Goal: Answer question/provide support: Answer question/provide support

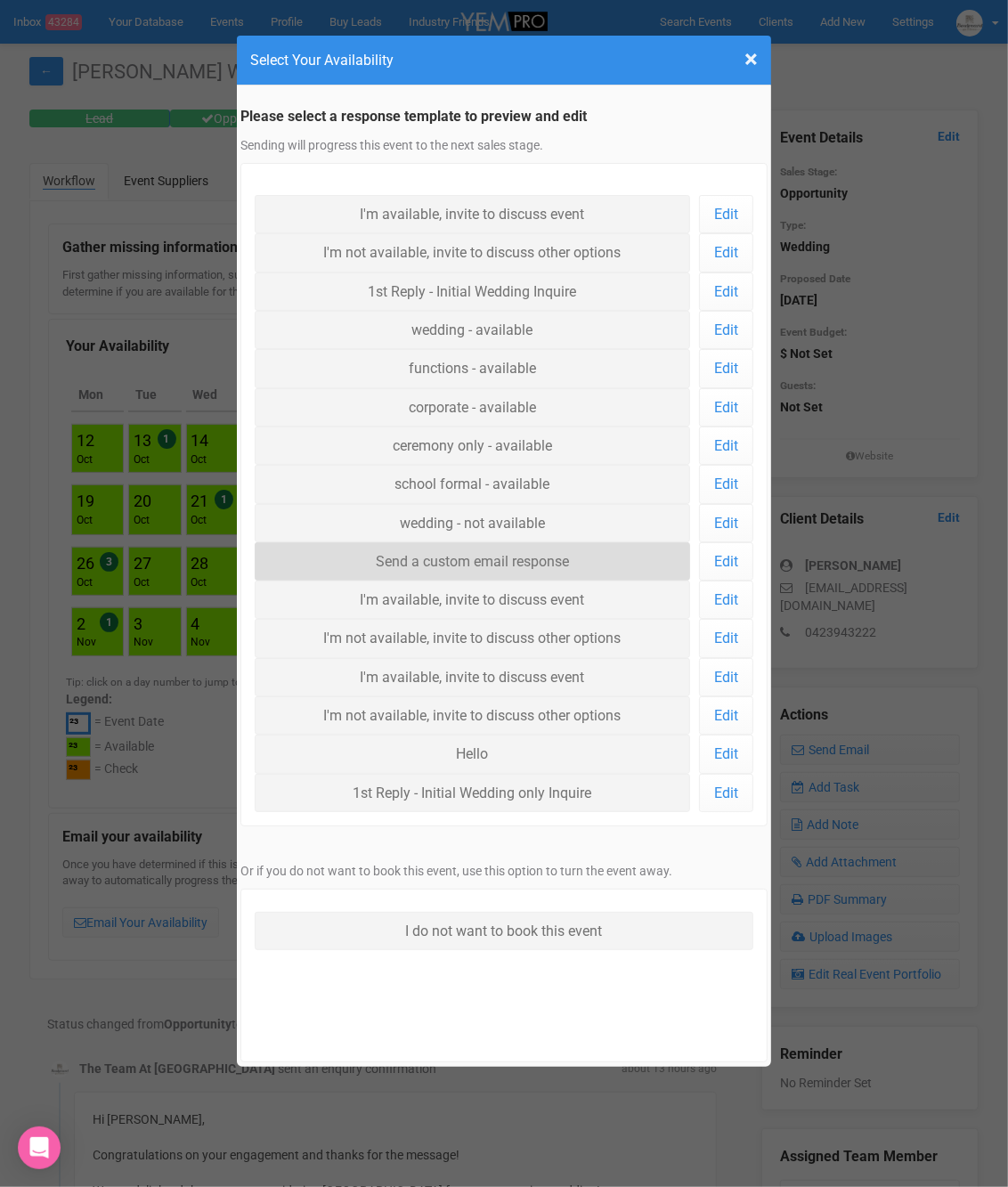
click at [553, 558] on link "Send a custom email response" at bounding box center [473, 561] width 435 height 39
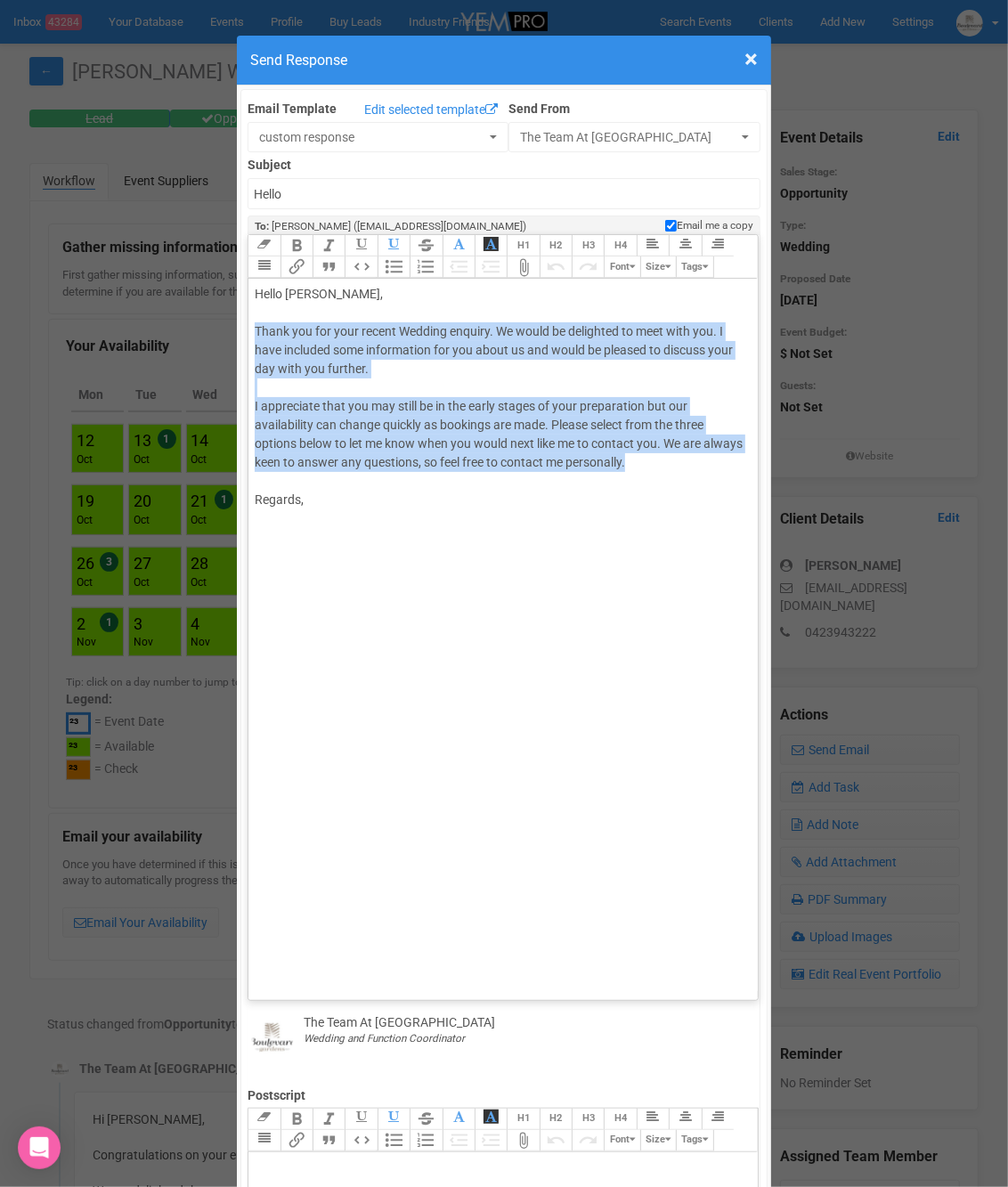
drag, startPoint x: 642, startPoint y: 460, endPoint x: 246, endPoint y: 324, distance: 418.7
click at [246, 324] on div "Email Template Edit selected template custom response 1st Reply - Initial Weddi…" at bounding box center [504, 1024] width 527 height 1870
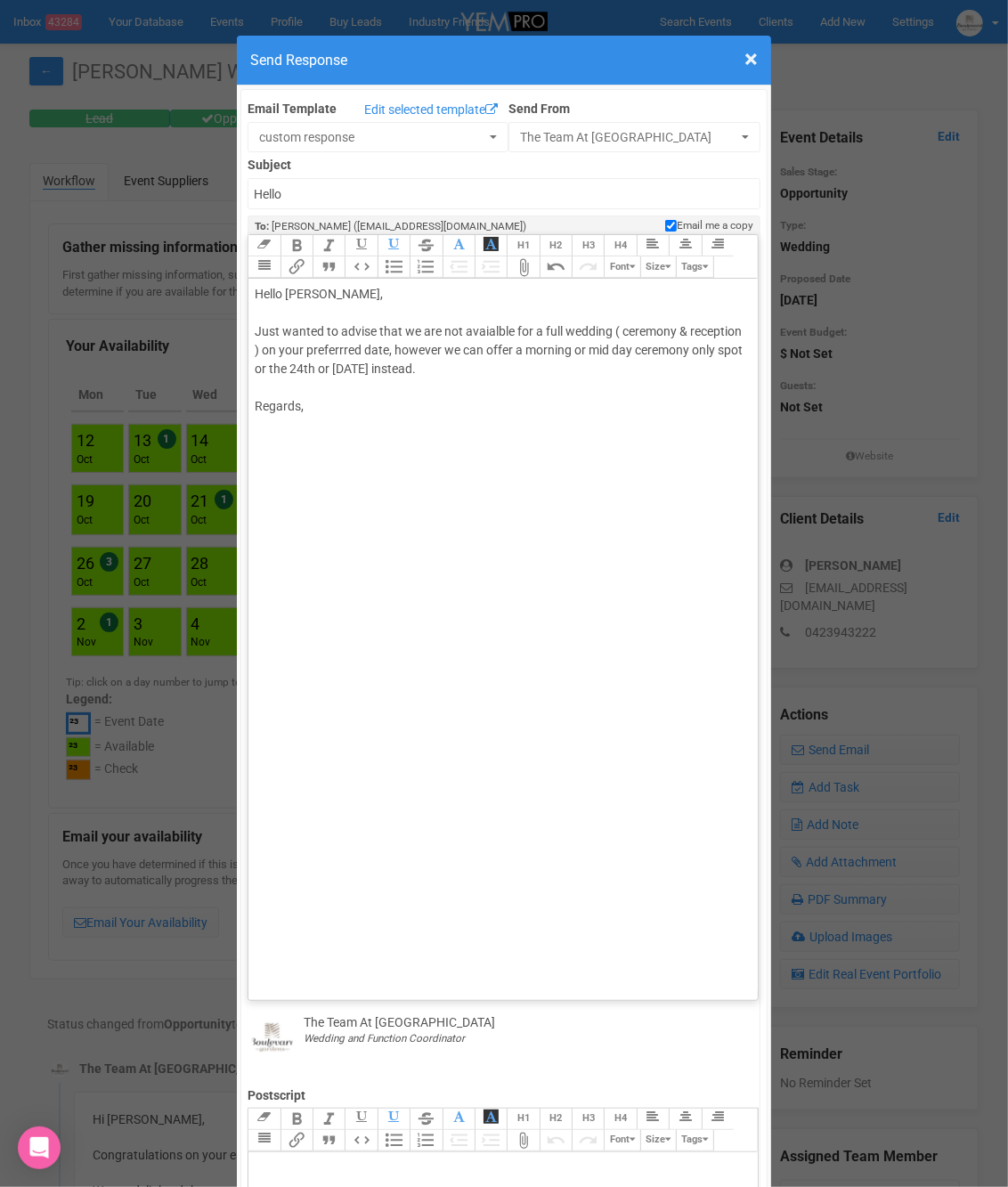
click at [490, 328] on div "Hello Shannon, Just wanted to advise that we are not avaialble for a full weddi…" at bounding box center [501, 359] width 491 height 149
click at [308, 406] on div "Hello Shannon, Just wanted to advise that we are not available for a full weddi…" at bounding box center [501, 359] width 491 height 149
click at [273, 465] on trix-editor "Hello Shannon, Just wanted to advise that we are not available for a full weddi…" at bounding box center [503, 635] width 509 height 712
type trix-editor "<div>Hello Shannon,<br><br>Just wanted to advise that we are not available for …"
drag, startPoint x: 313, startPoint y: 191, endPoint x: 243, endPoint y: 190, distance: 70.0
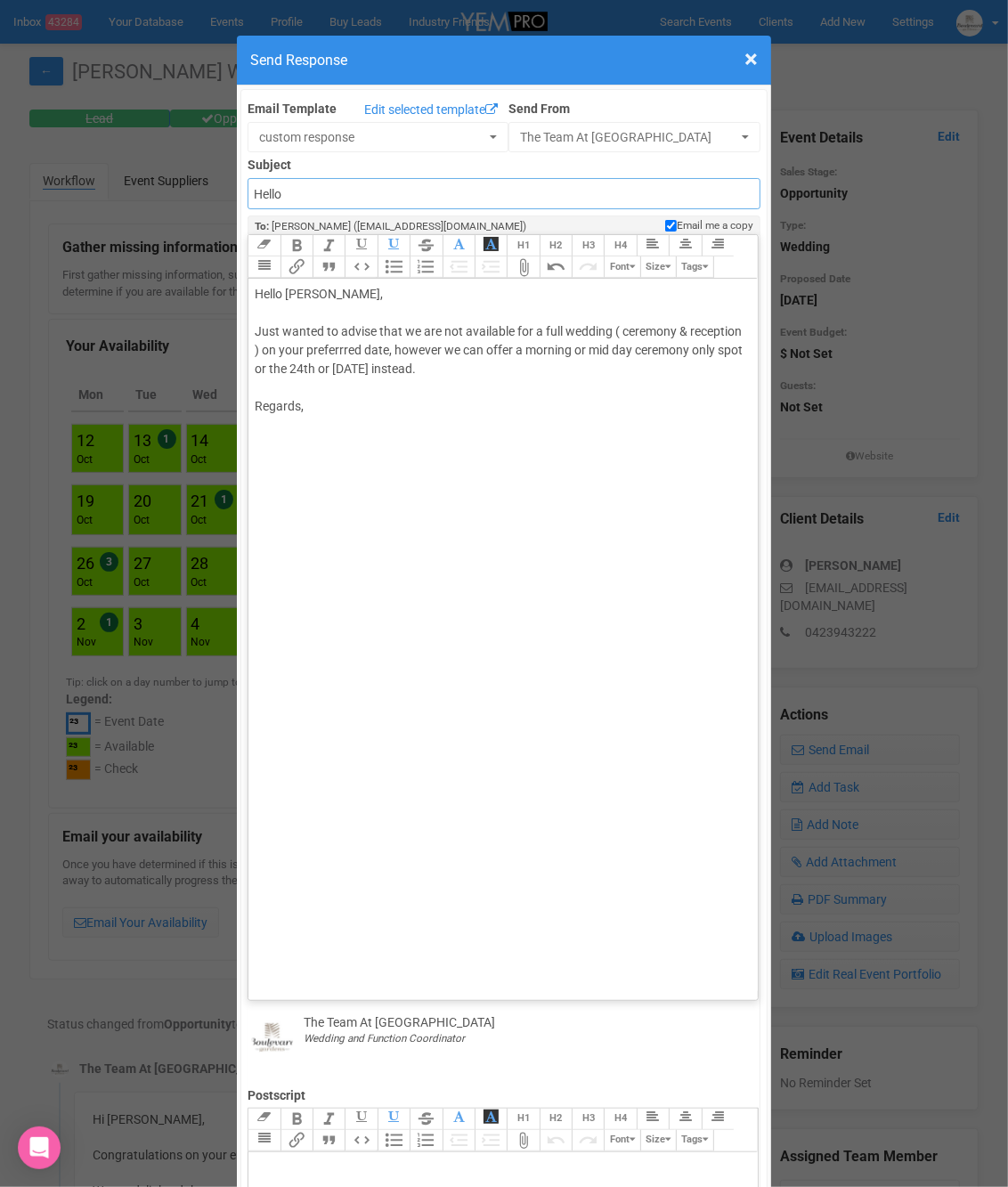
click at [243, 190] on div "Email Template Edit selected template custom response 1st Reply - Initial Weddi…" at bounding box center [504, 1024] width 527 height 1870
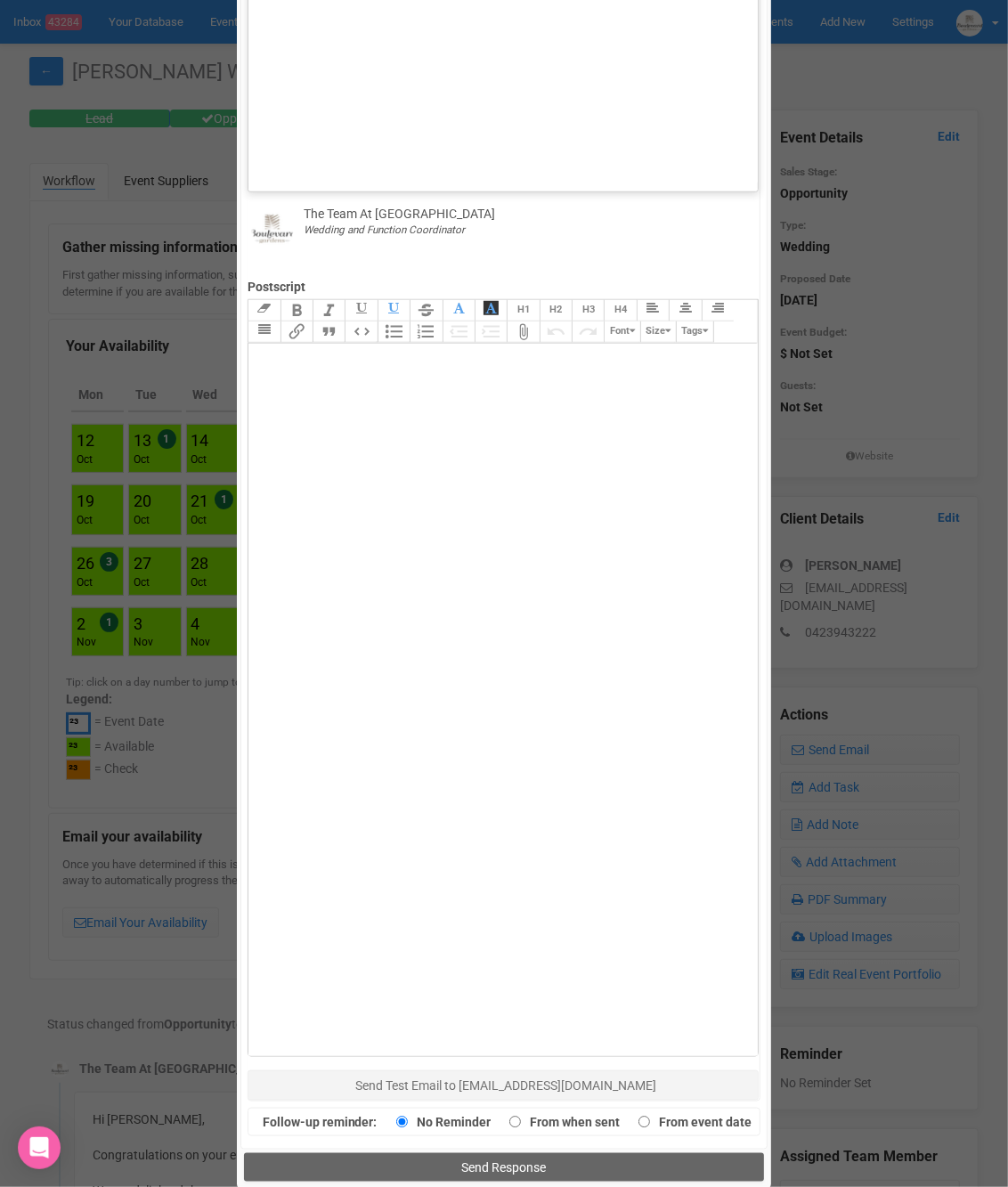
scroll to position [821, 0]
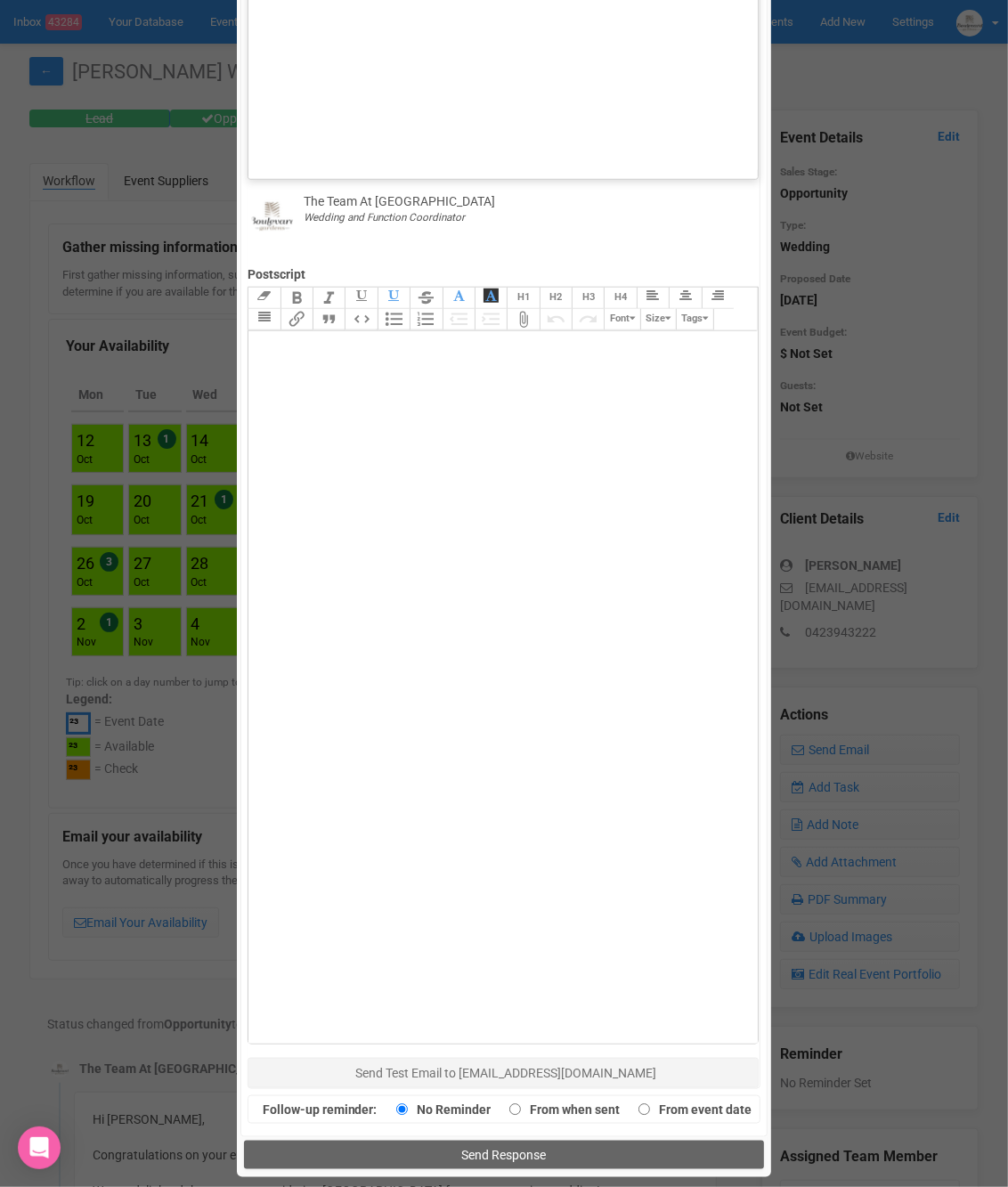
type input "Re: Date availability"
click at [515, 1105] on input "From when sent" at bounding box center [515, 1110] width 12 height 22
radio input "true"
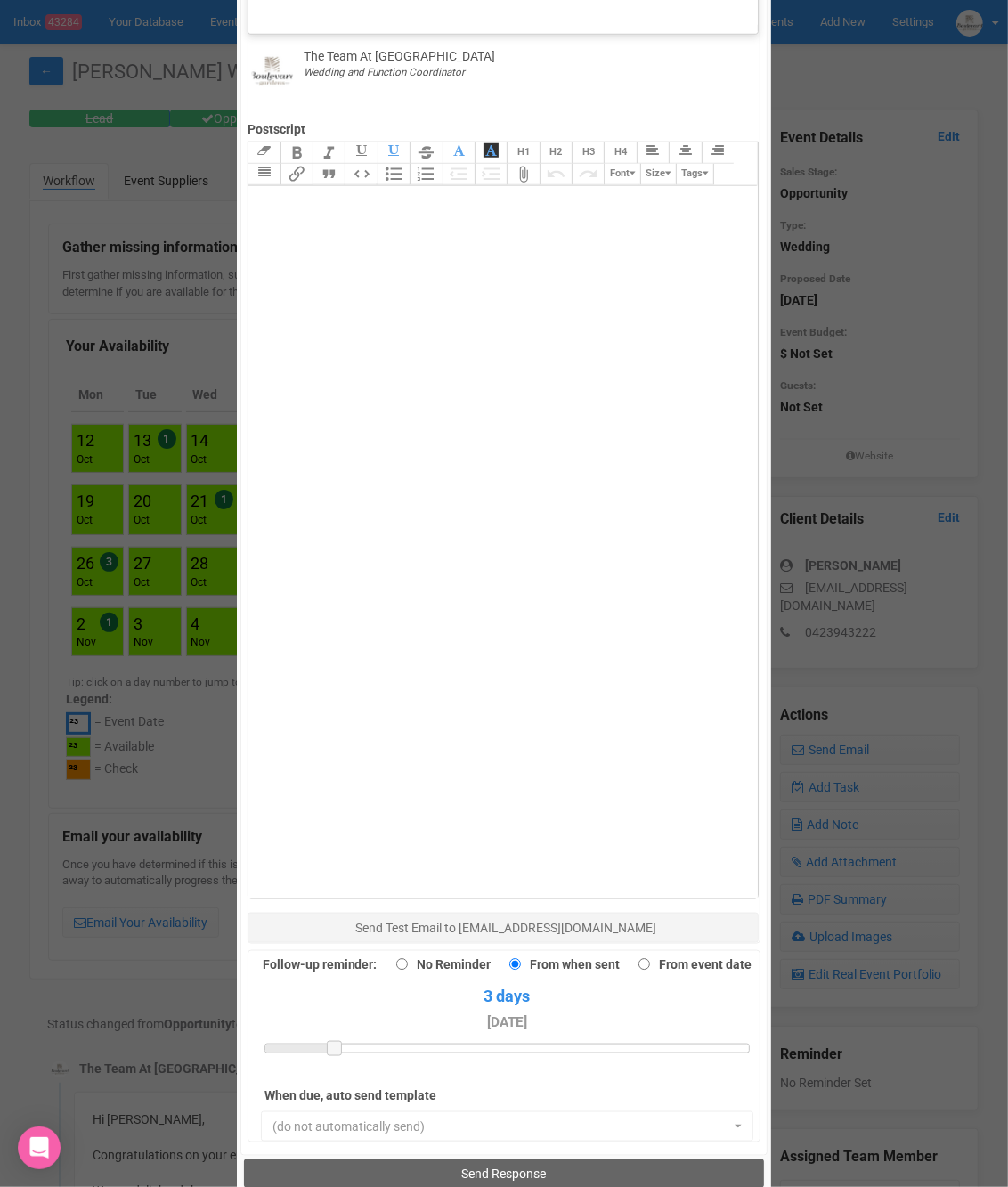
click at [357, 1044] on div at bounding box center [506, 1049] width 485 height 10
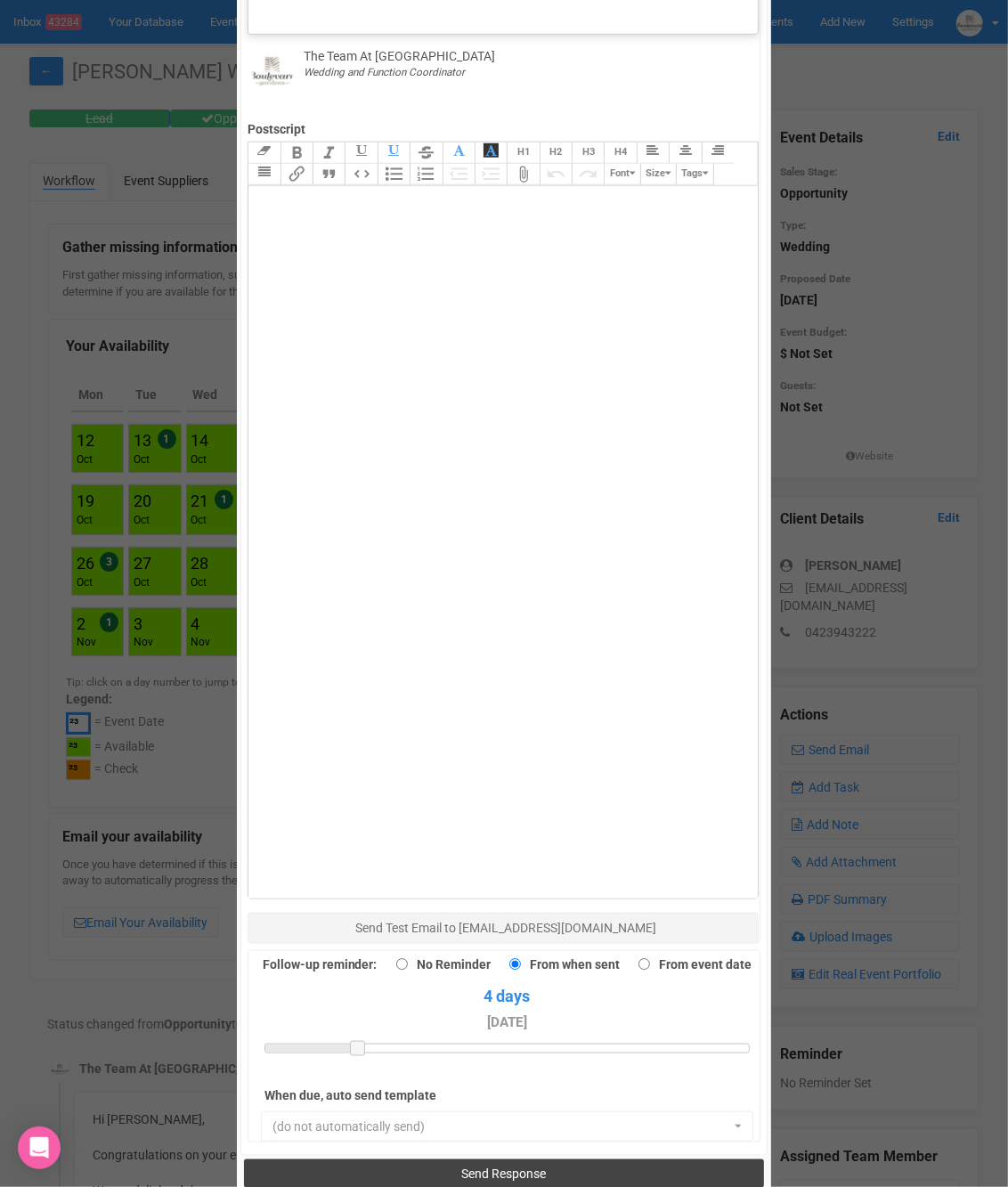
click at [507, 1167] on span "Send Response" at bounding box center [504, 1174] width 85 height 14
